Goal: Navigation & Orientation: Find specific page/section

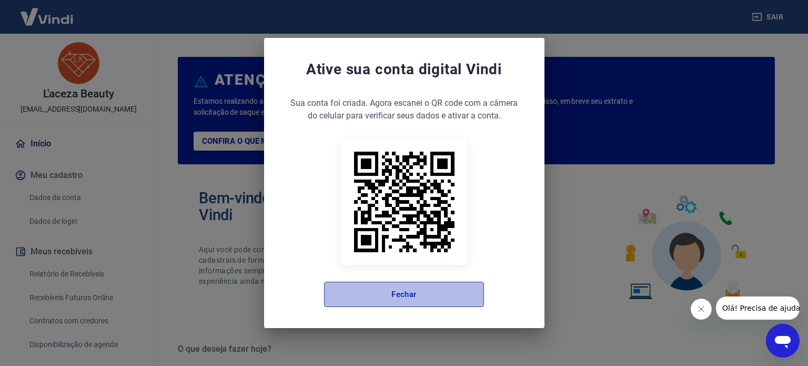
click at [439, 290] on button "Fechar" at bounding box center [404, 293] width 160 height 25
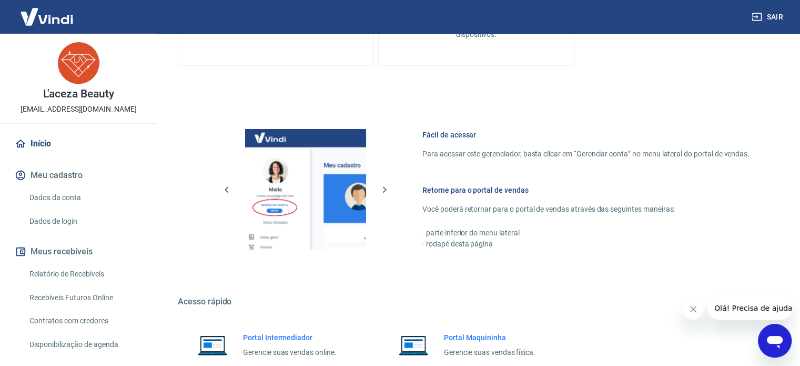
scroll to position [574, 0]
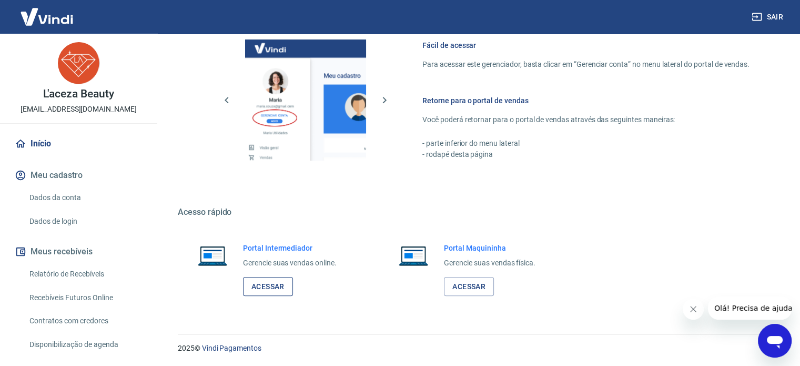
click at [271, 292] on link "Acessar" at bounding box center [268, 286] width 50 height 19
